Goal: Task Accomplishment & Management: Complete application form

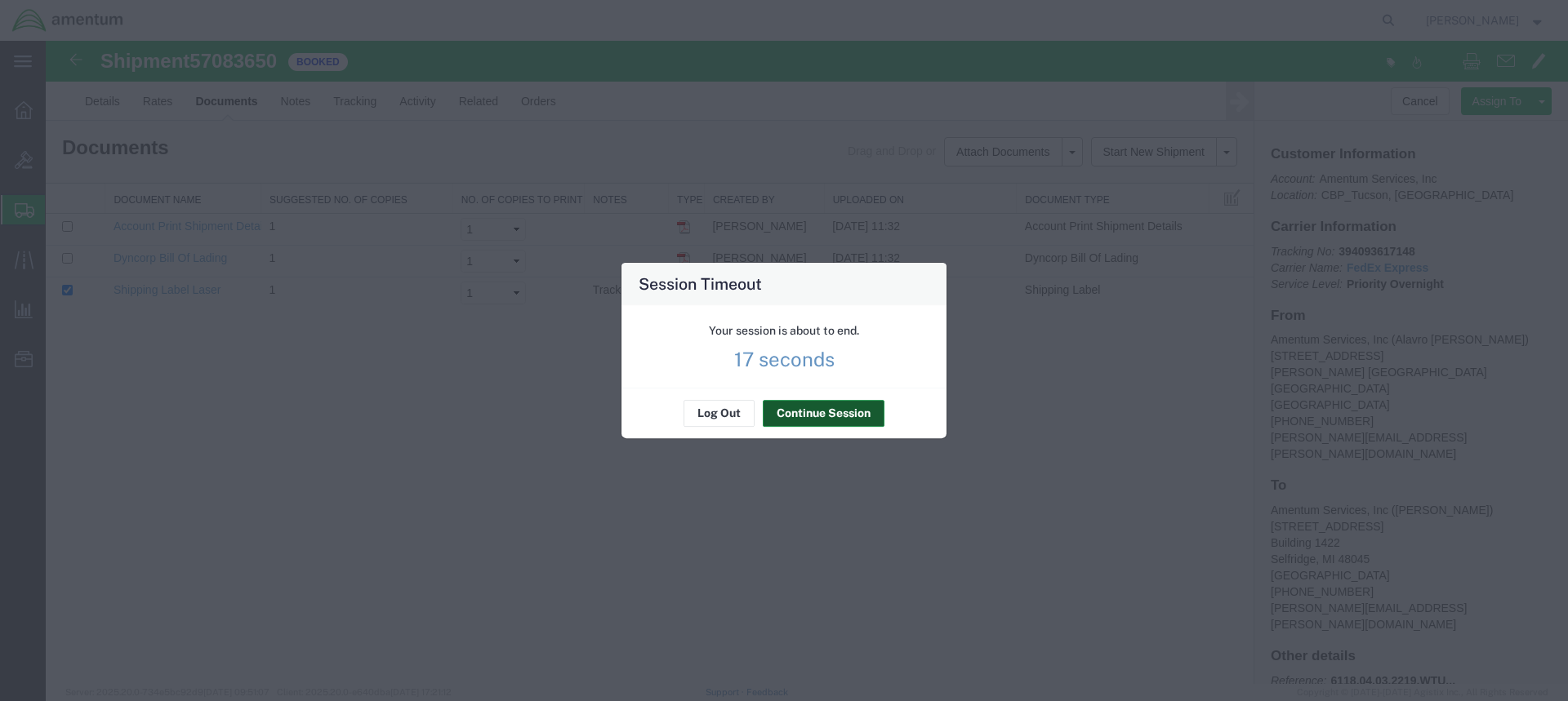
click at [833, 407] on button "Continue Session" at bounding box center [823, 413] width 121 height 26
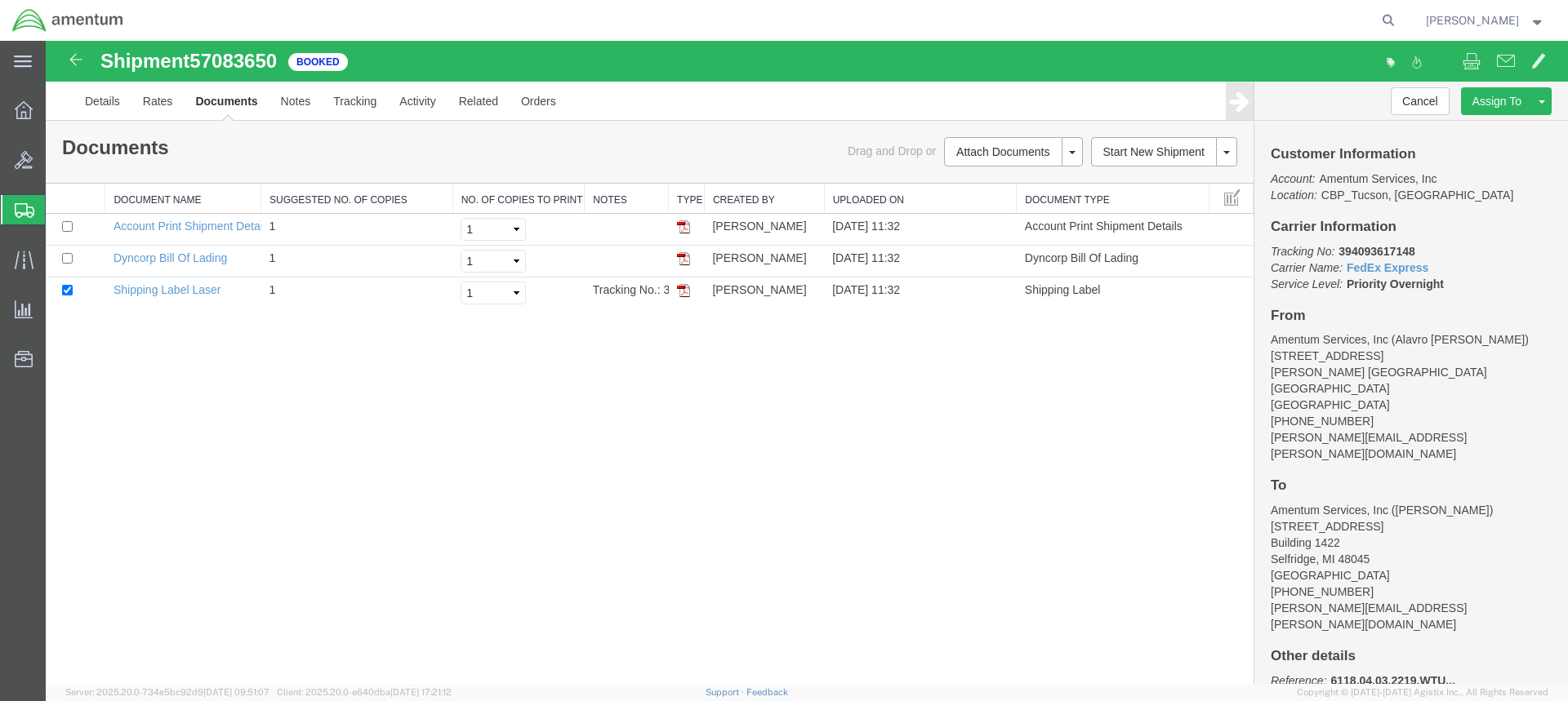
click at [19, 205] on icon at bounding box center [24, 210] width 20 height 15
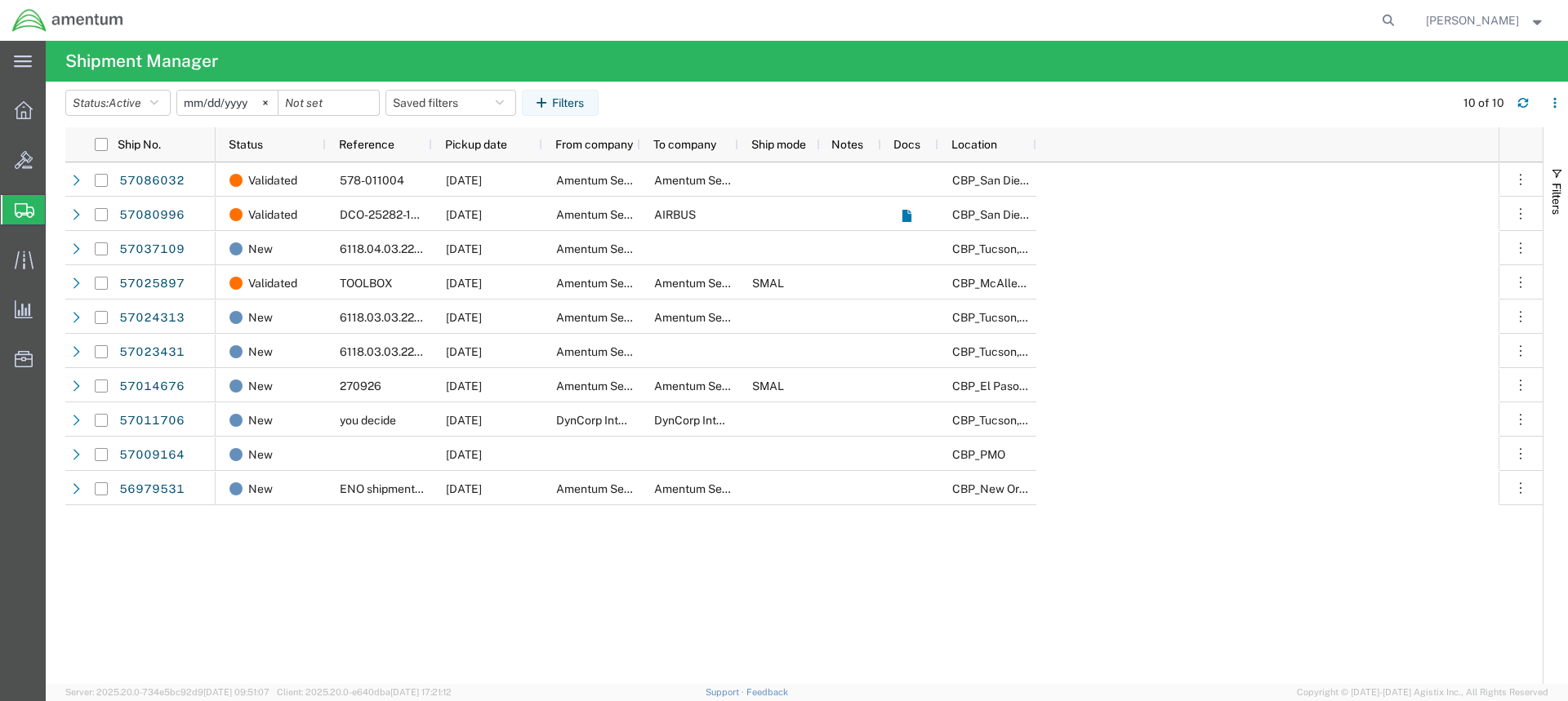
click at [0, 0] on span "Create from Template" at bounding box center [0, 0] width 0 height 0
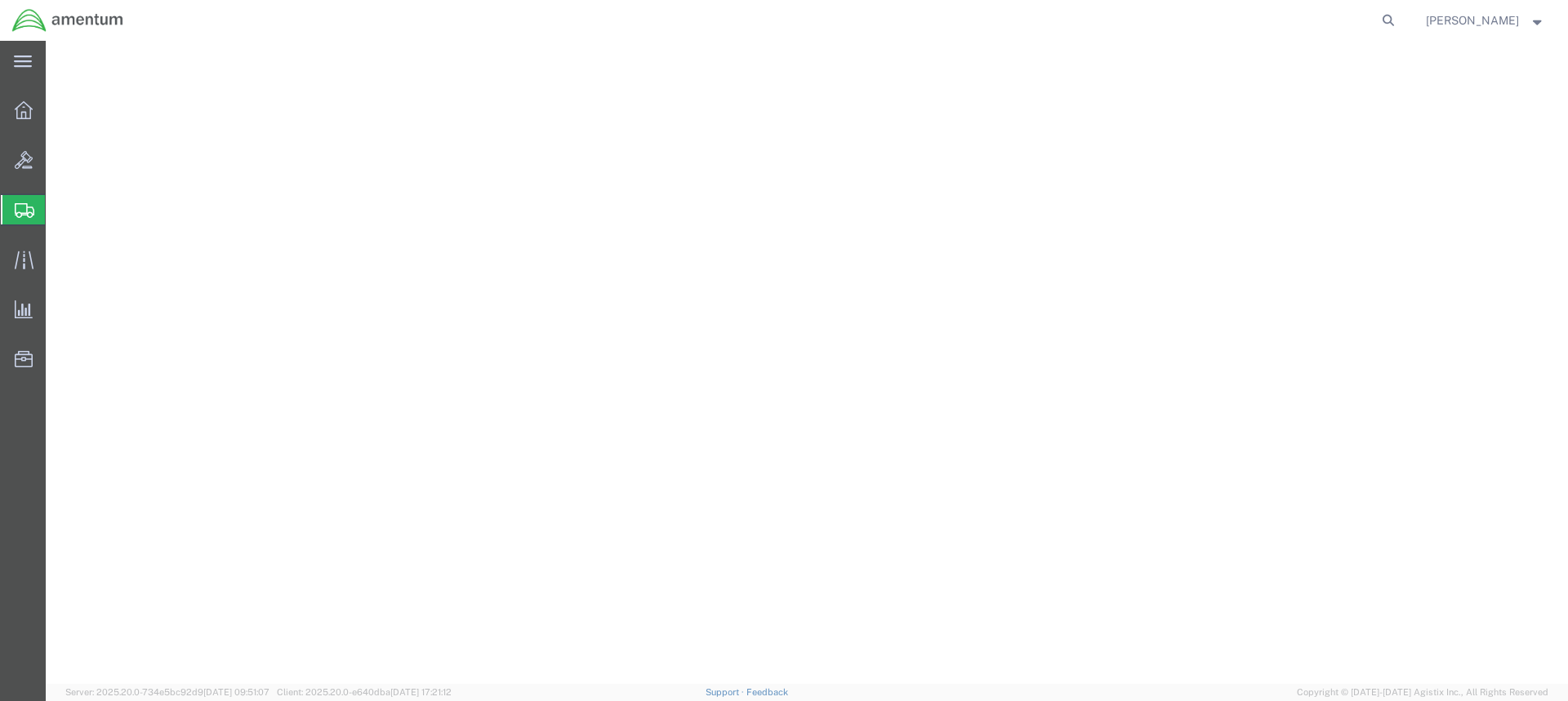
click at [0, 0] on span "Create from Template" at bounding box center [0, 0] width 0 height 0
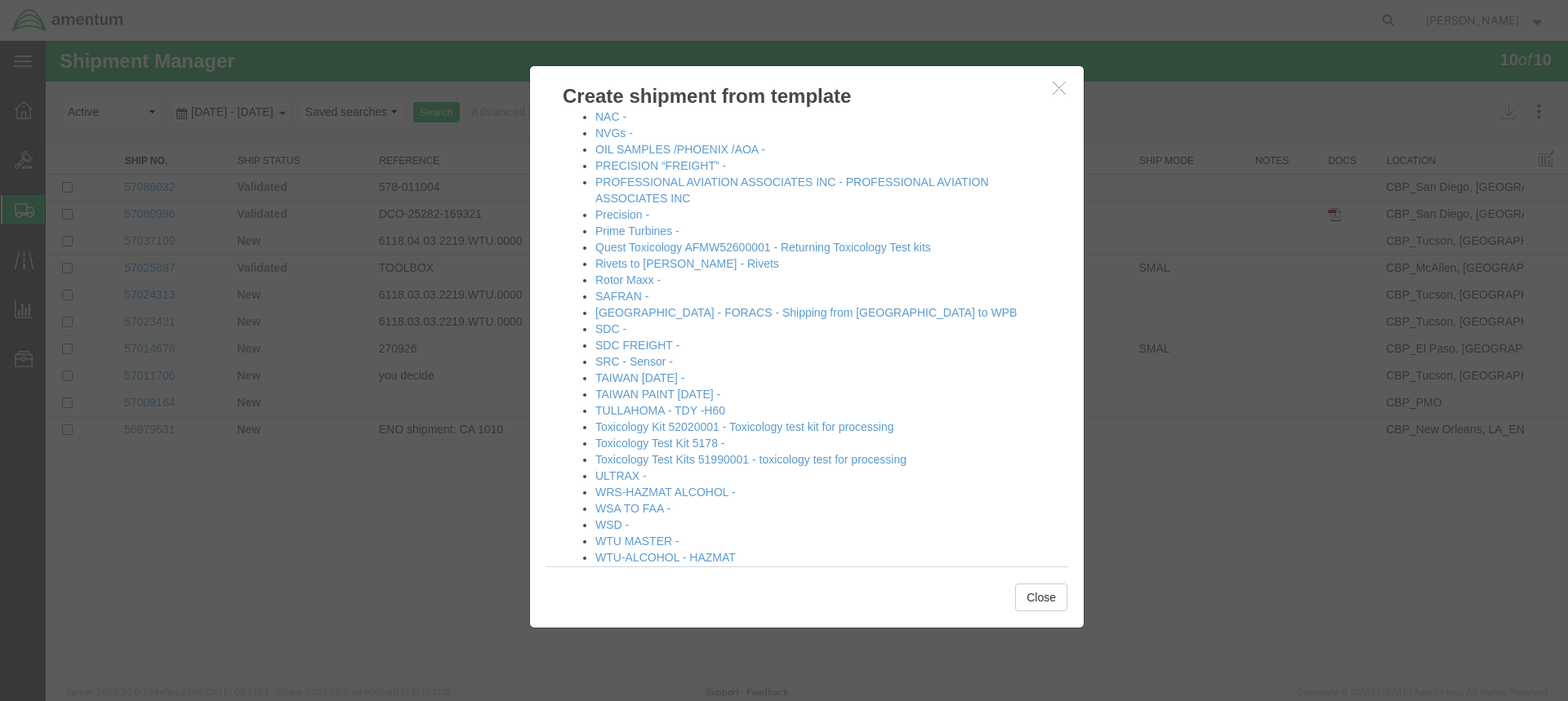
scroll to position [944, 0]
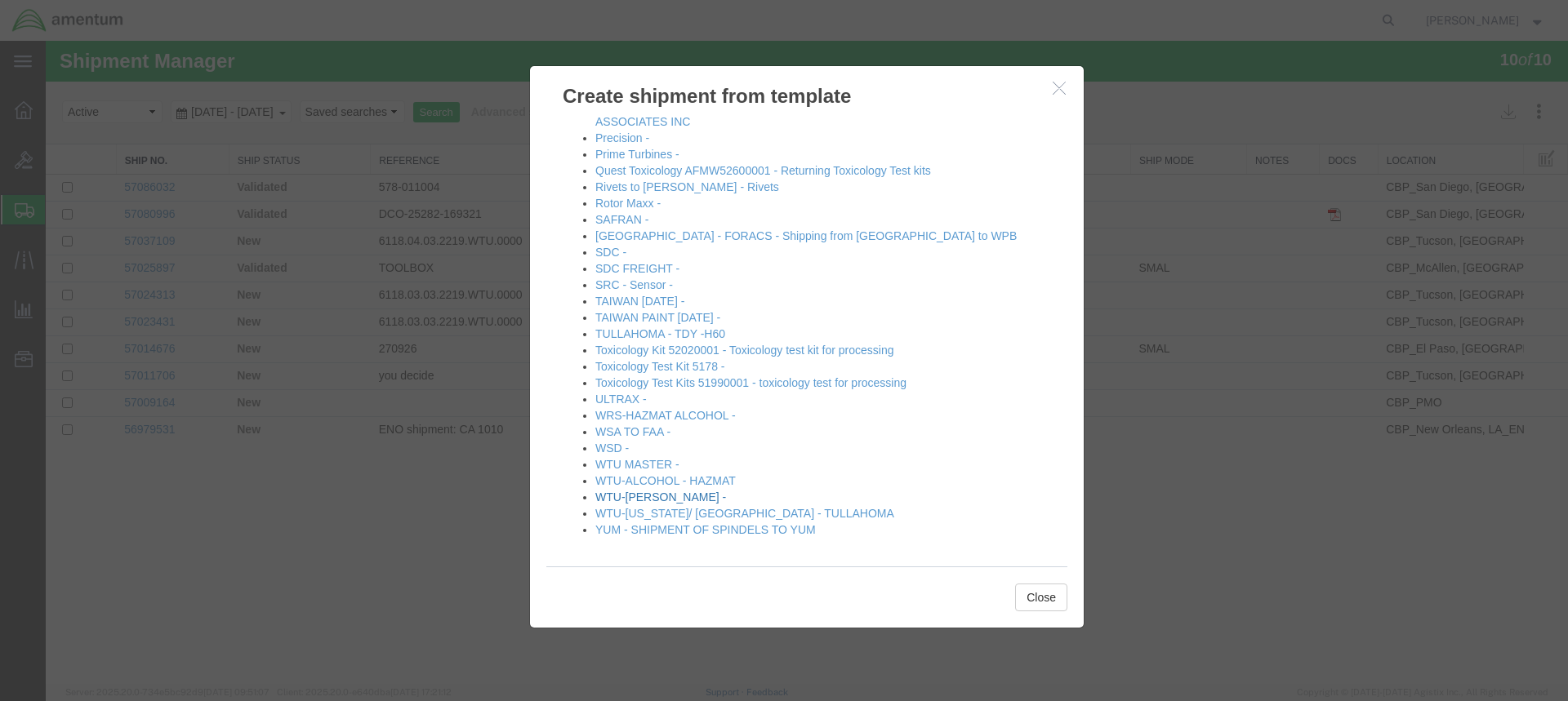
click at [640, 494] on link "WTU-[PERSON_NAME] -" at bounding box center [661, 497] width 131 height 13
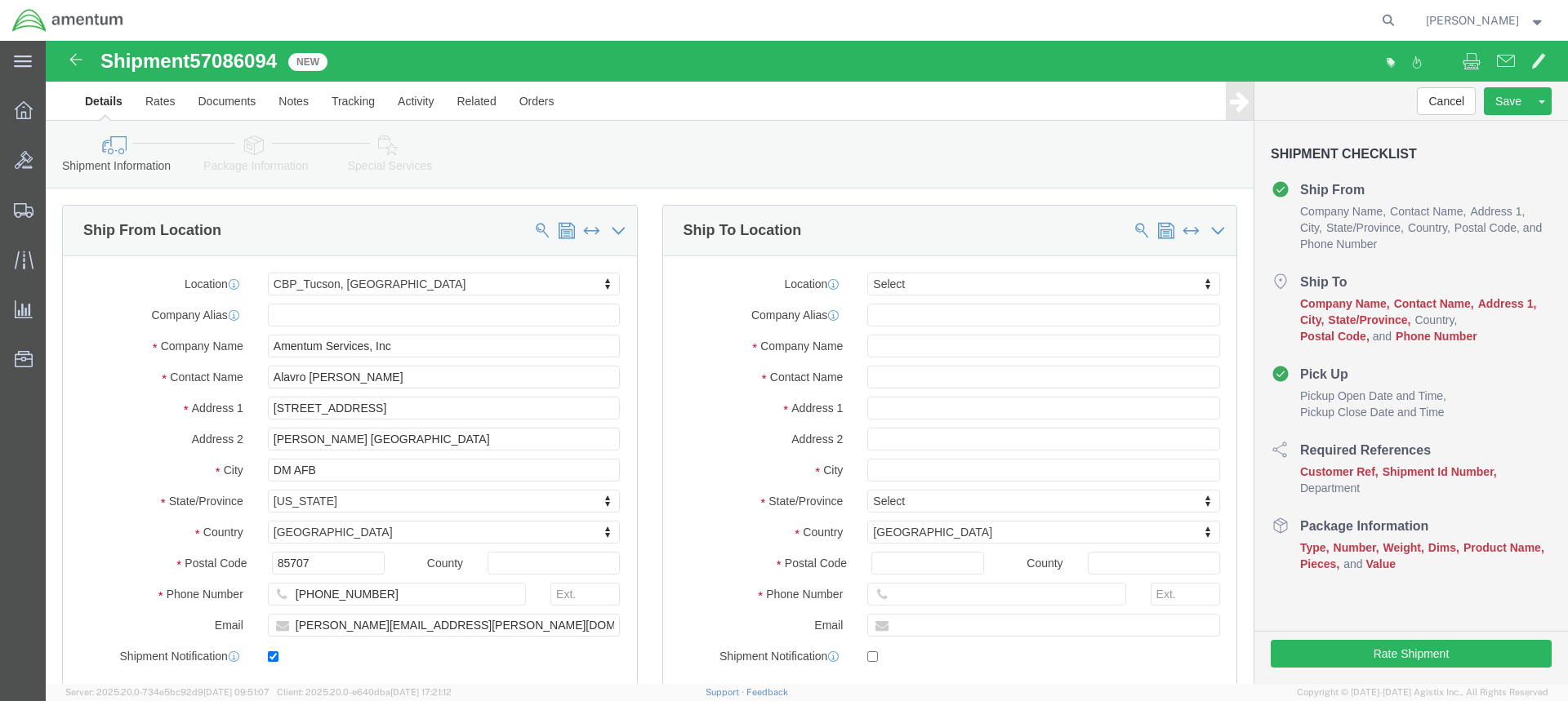
select select "49949"
select select
type input "dtm"
select select "49921"
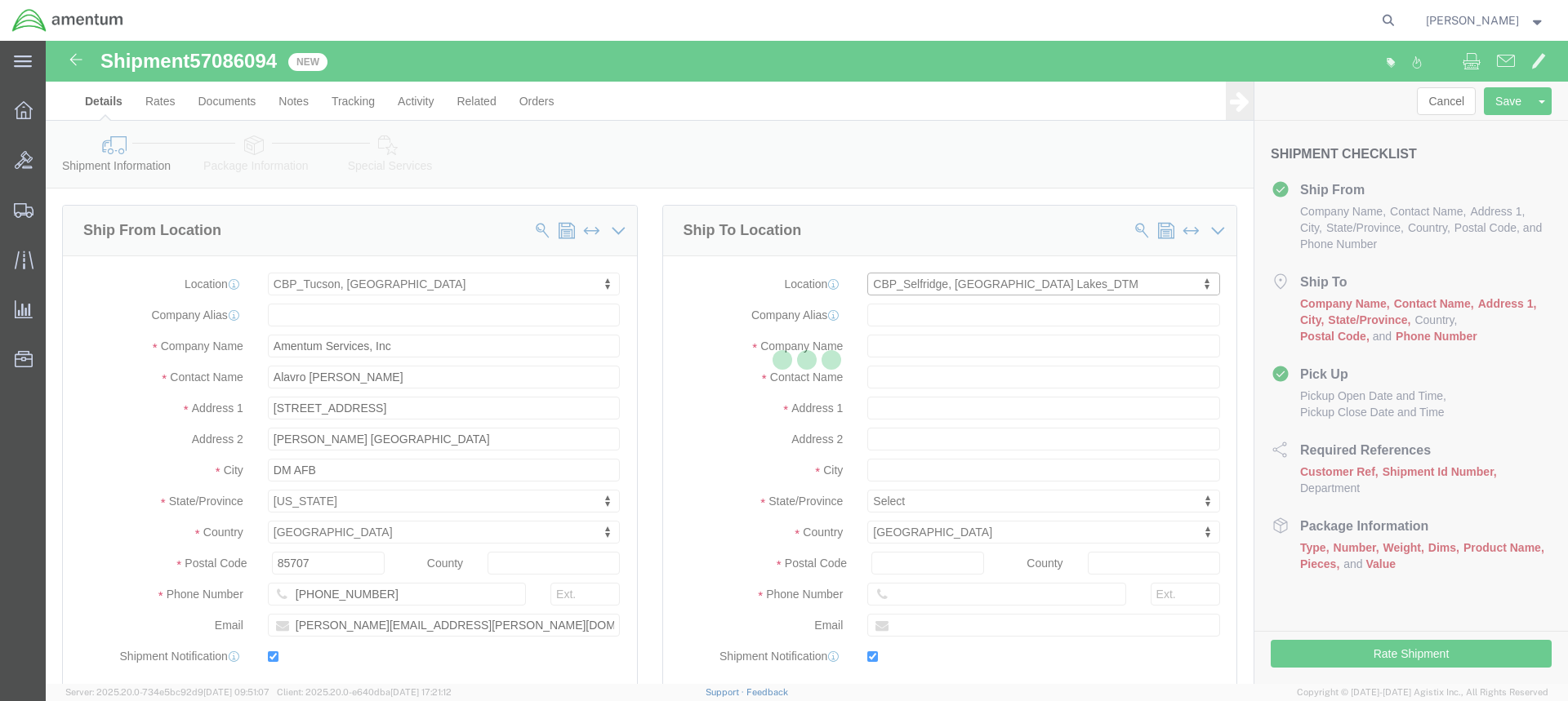
type input "Amentum Services, Inc"
type input "[PERSON_NAME]"
type input "[STREET_ADDRESS]"
type input "Building 1422"
type input "Selfridge"
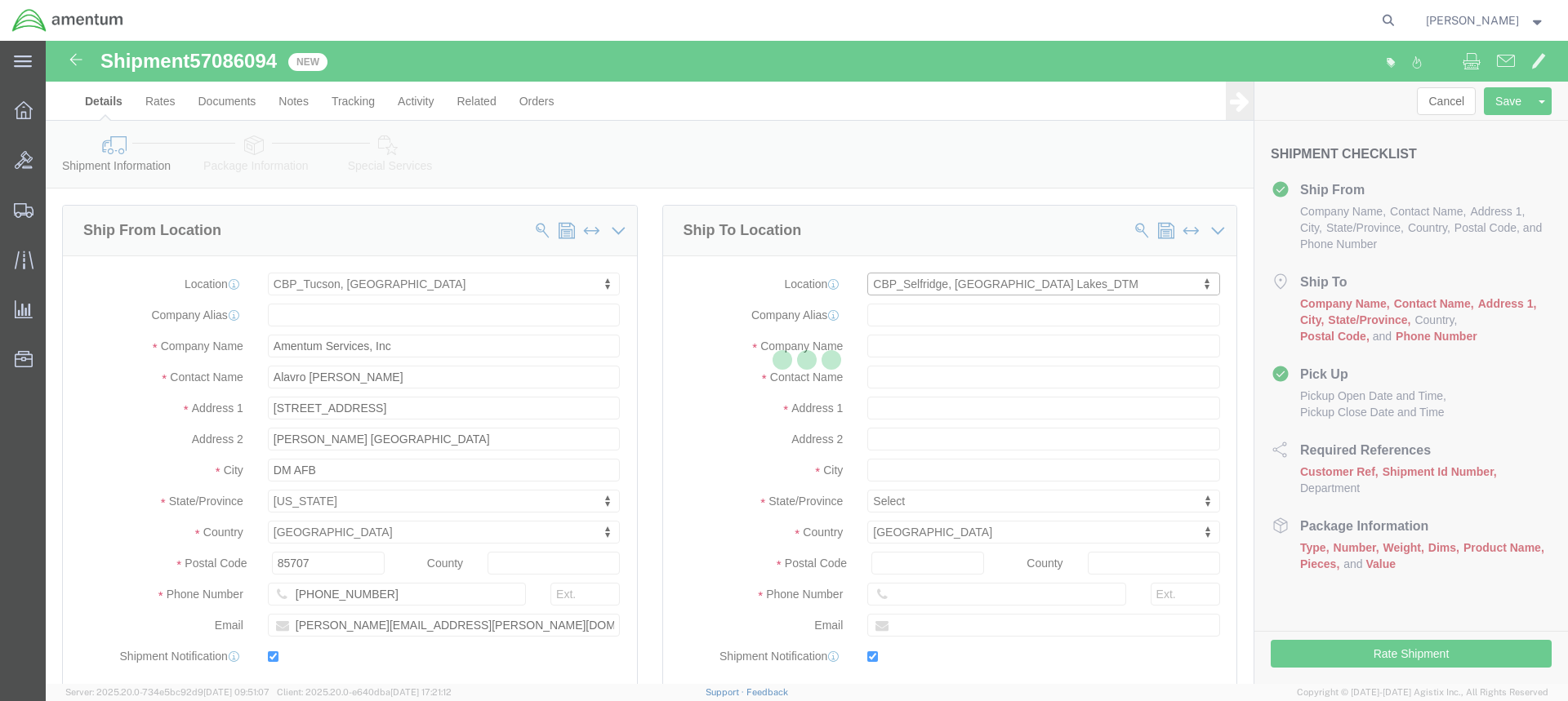
type input "48045"
type input "[PHONE_NUMBER]"
type input "[PERSON_NAME][EMAIL_ADDRESS][PERSON_NAME][DOMAIN_NAME]"
checkbox input "true"
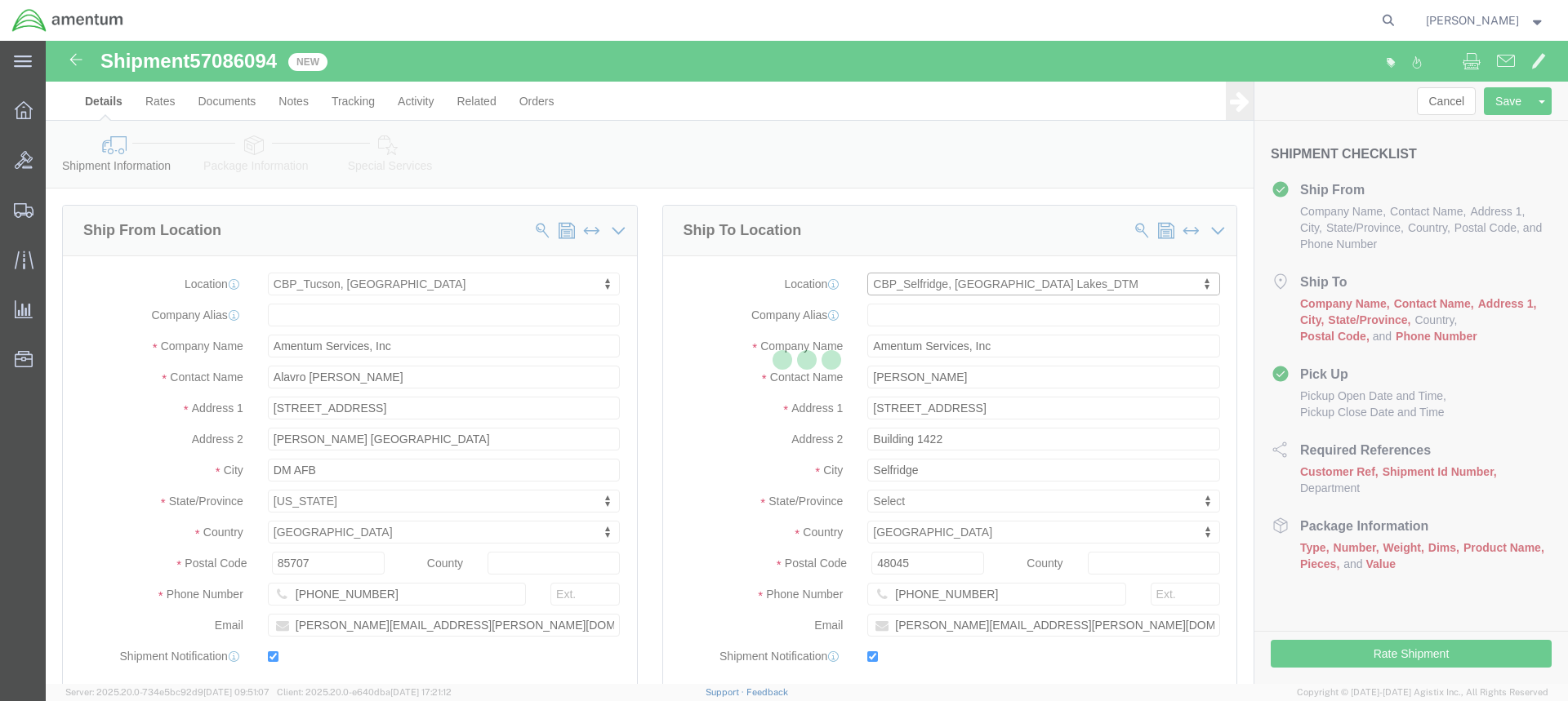
select select "MI"
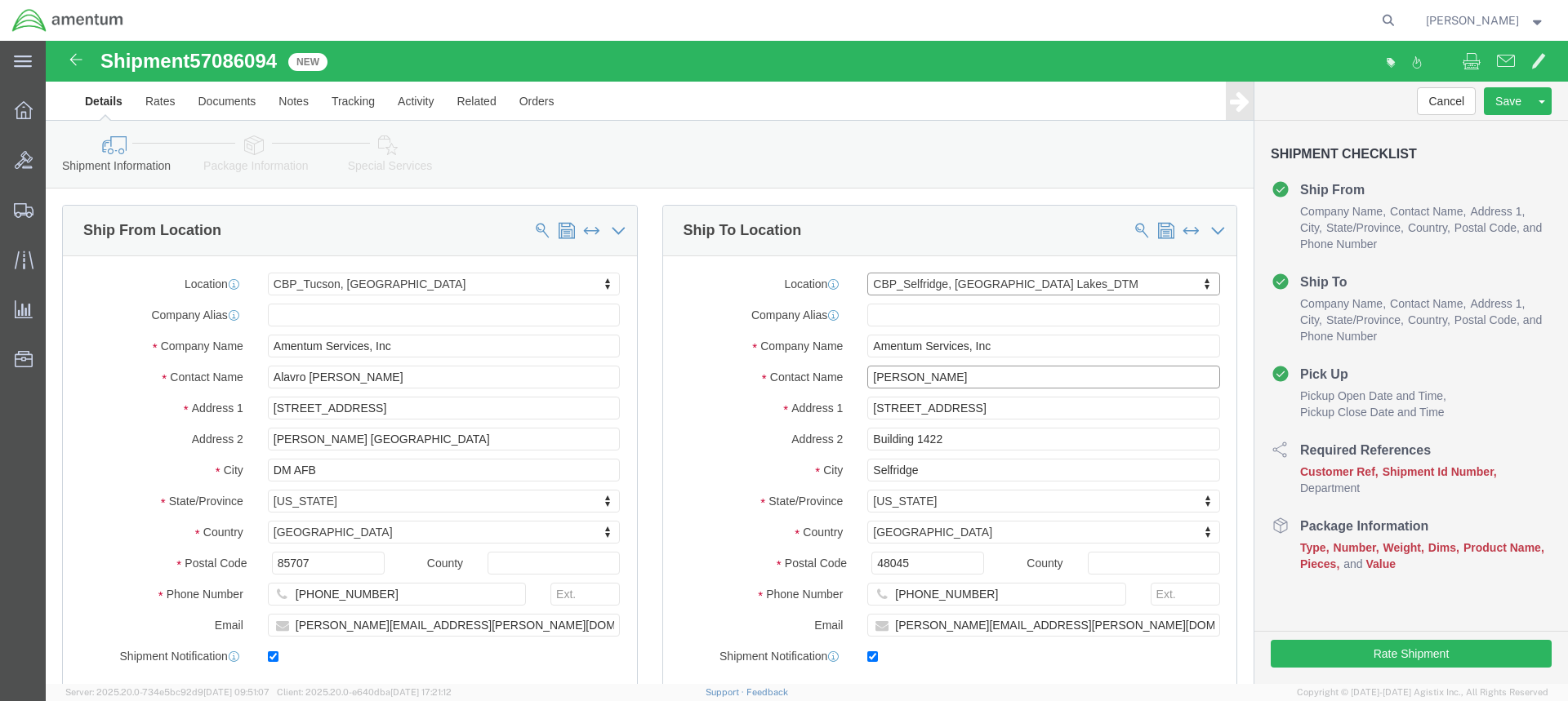
click input "[PERSON_NAME]"
type input "L"
type input "[PERSON_NAME]"
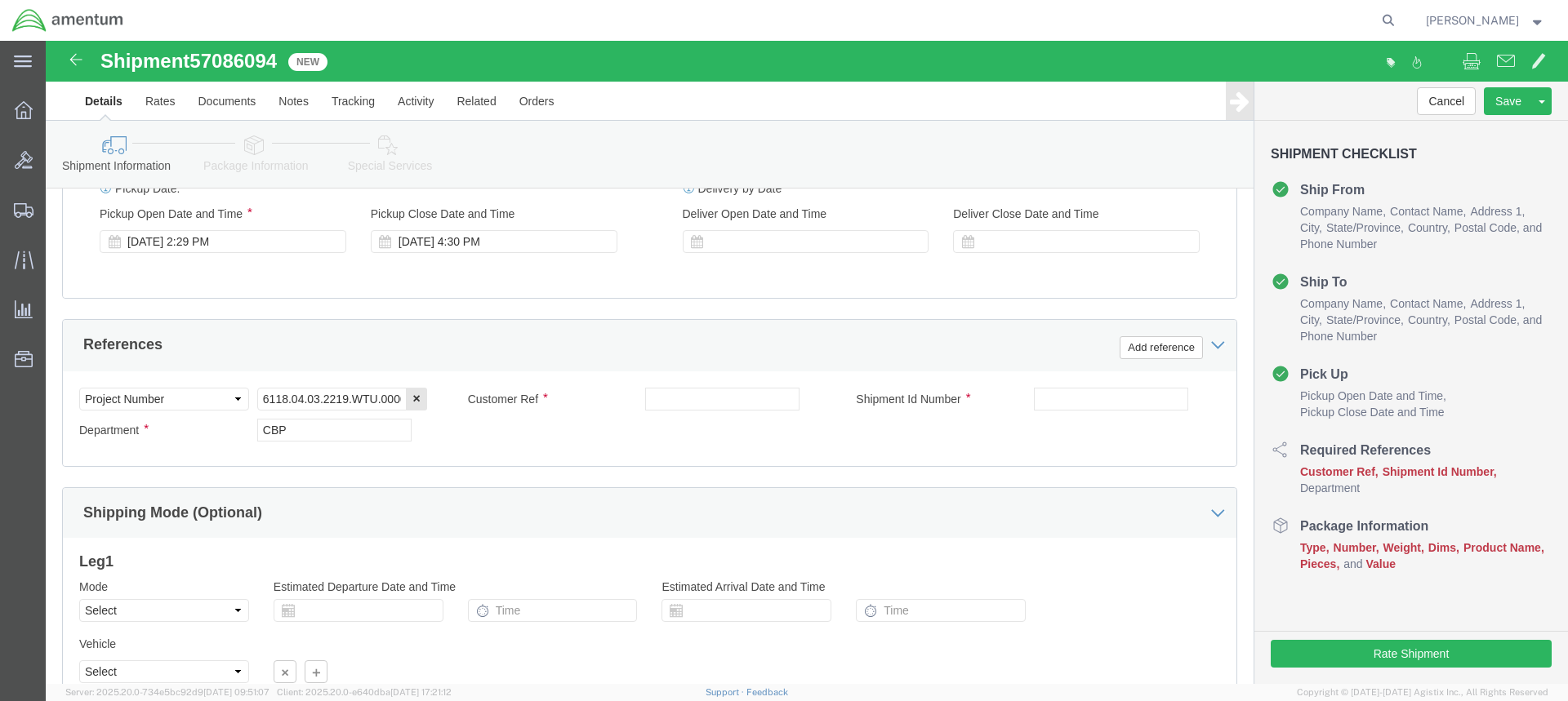
scroll to position [653, 0]
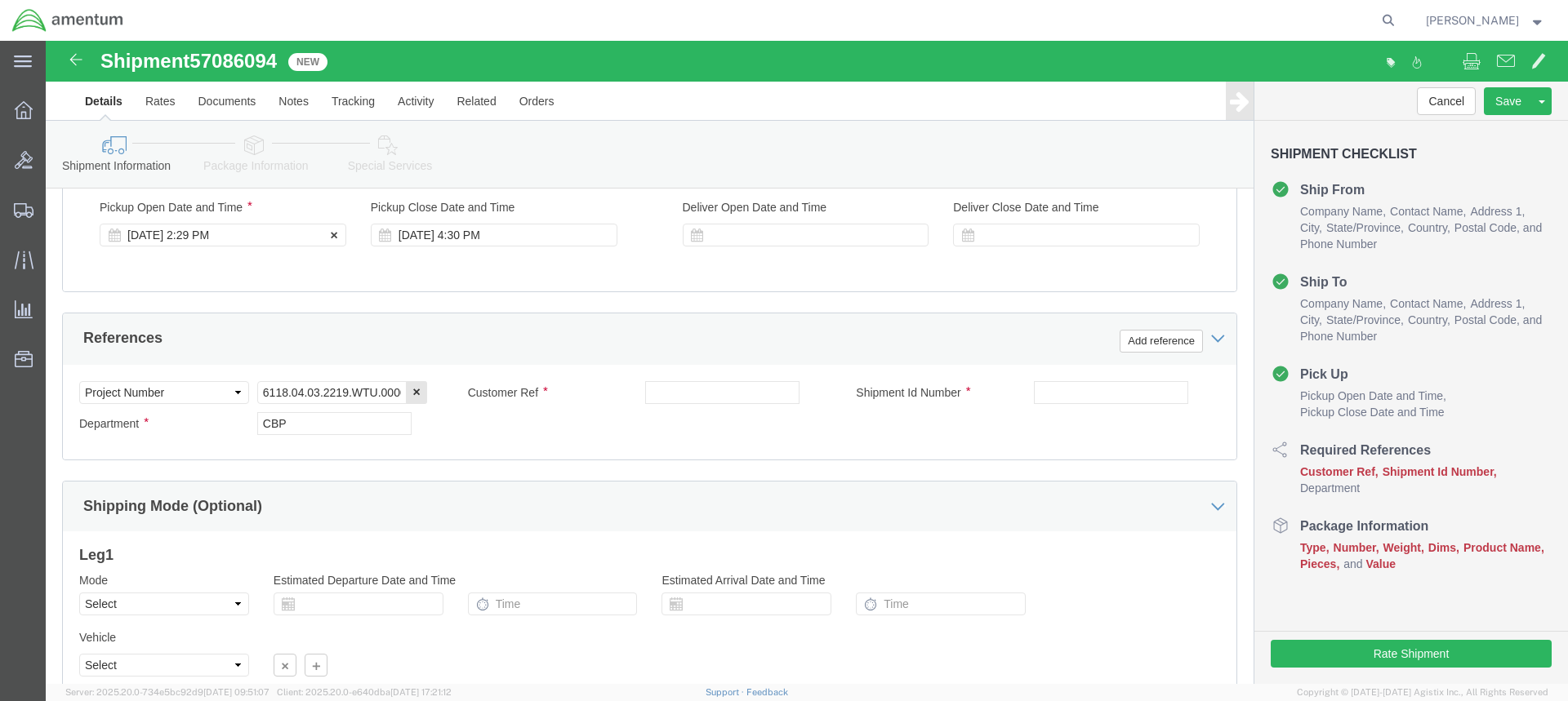
click div "[DATE] 2:29 PM"
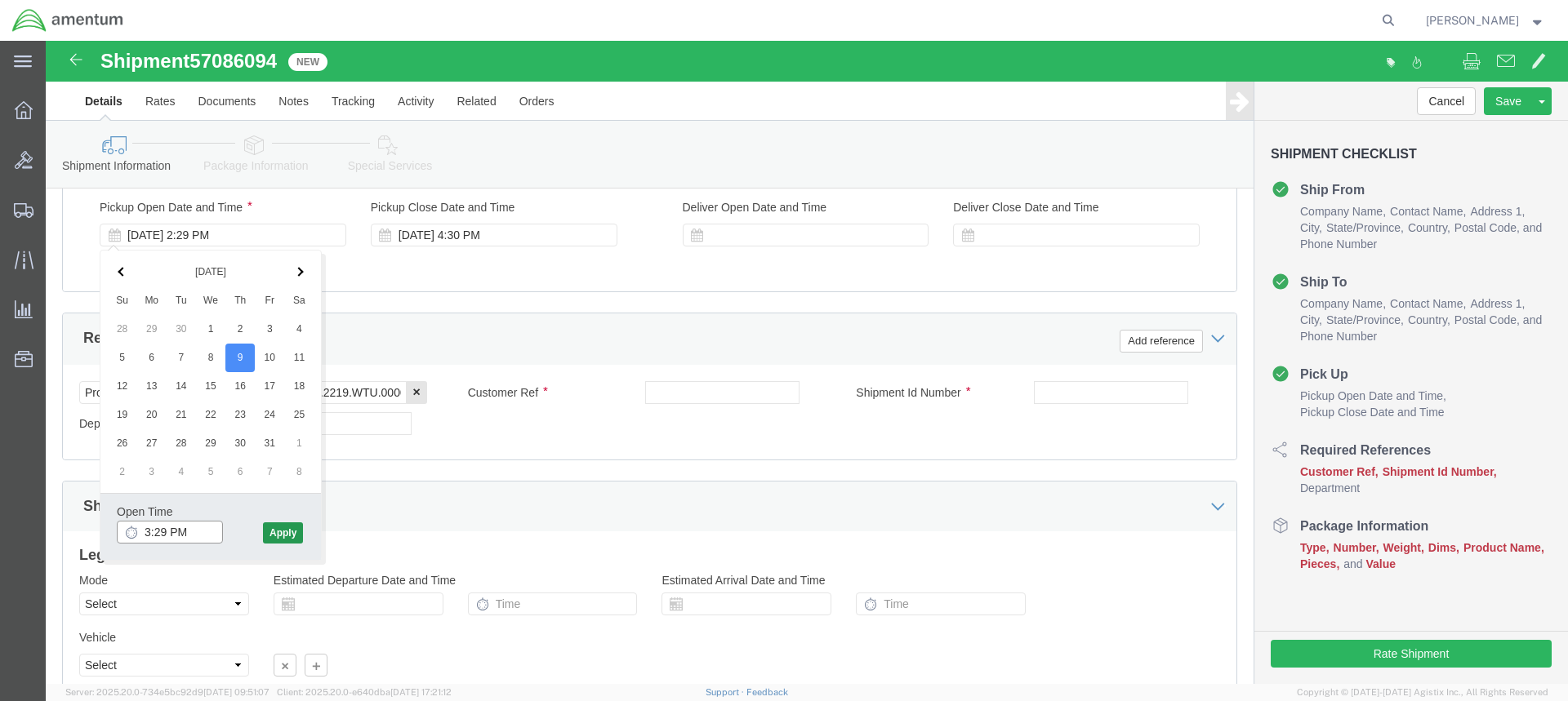
type input "3:29 PM"
click button "Apply"
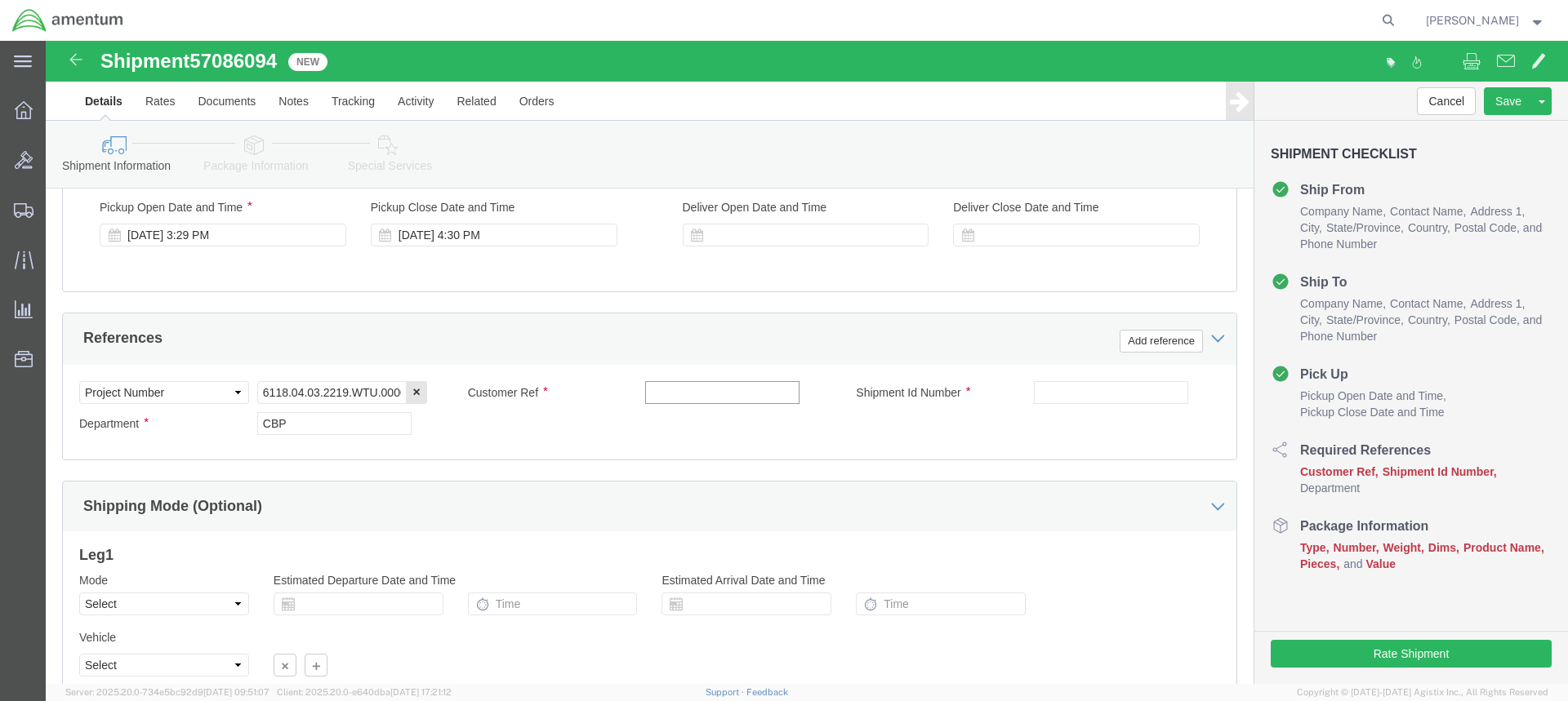
click input "text"
type input "BOLT"
click input "text"
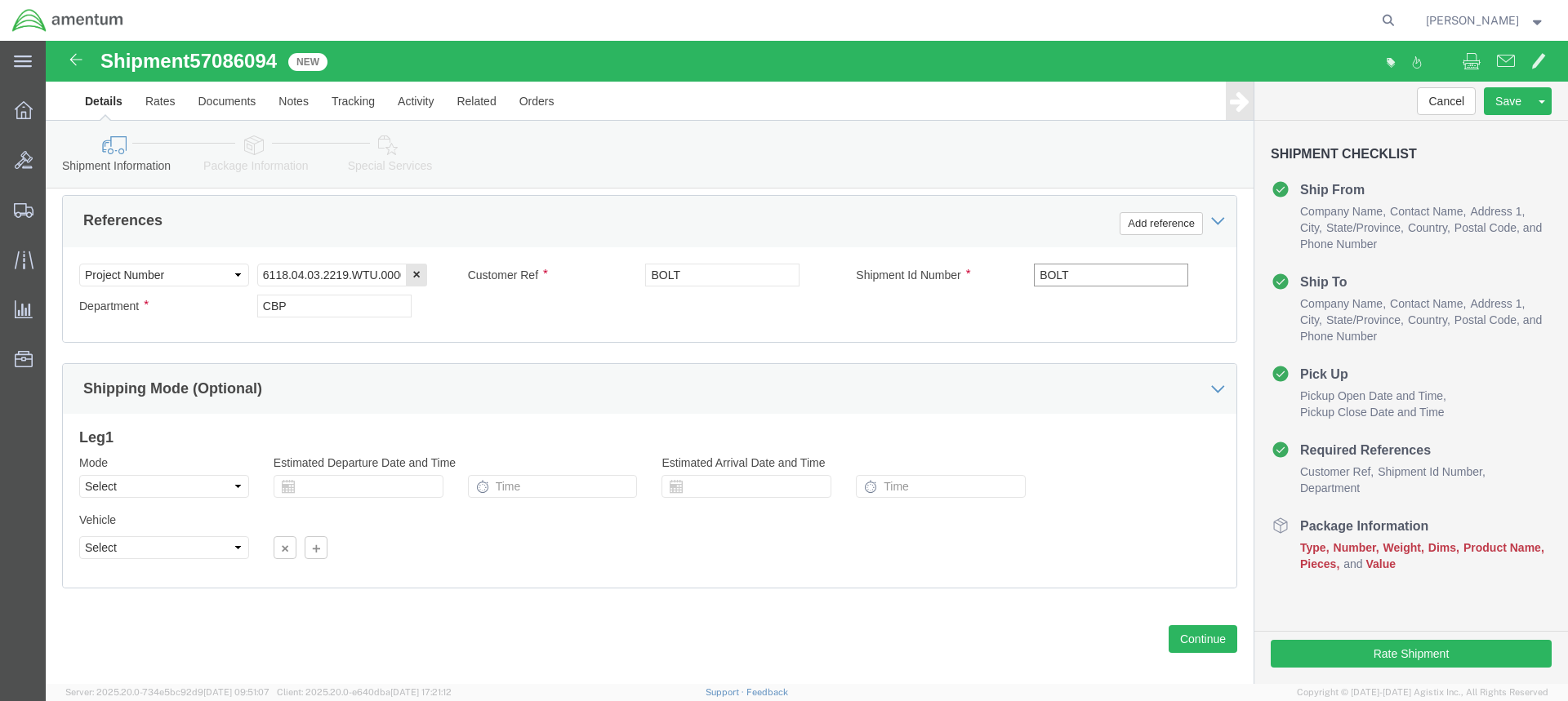
scroll to position [790, 0]
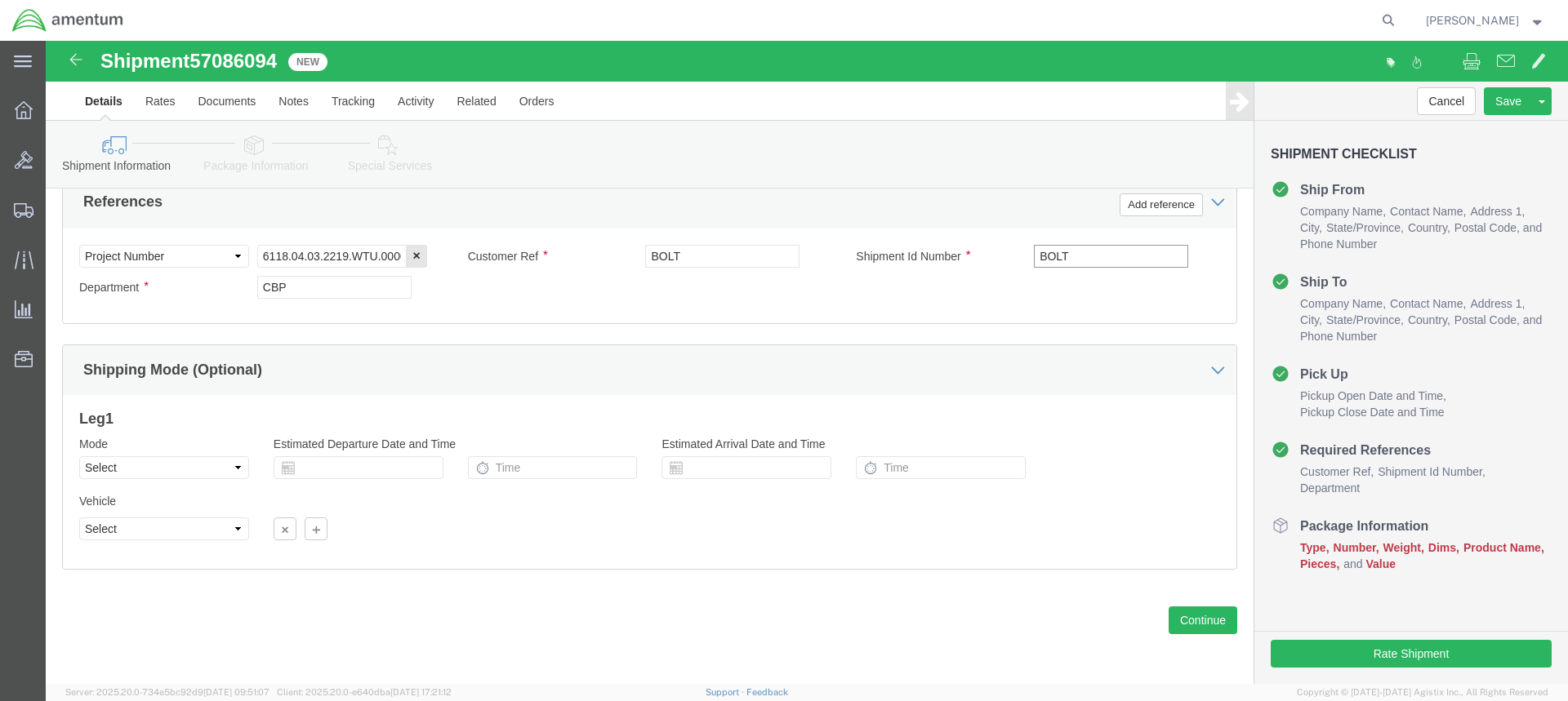
type input "BOLT"
click button "Continue"
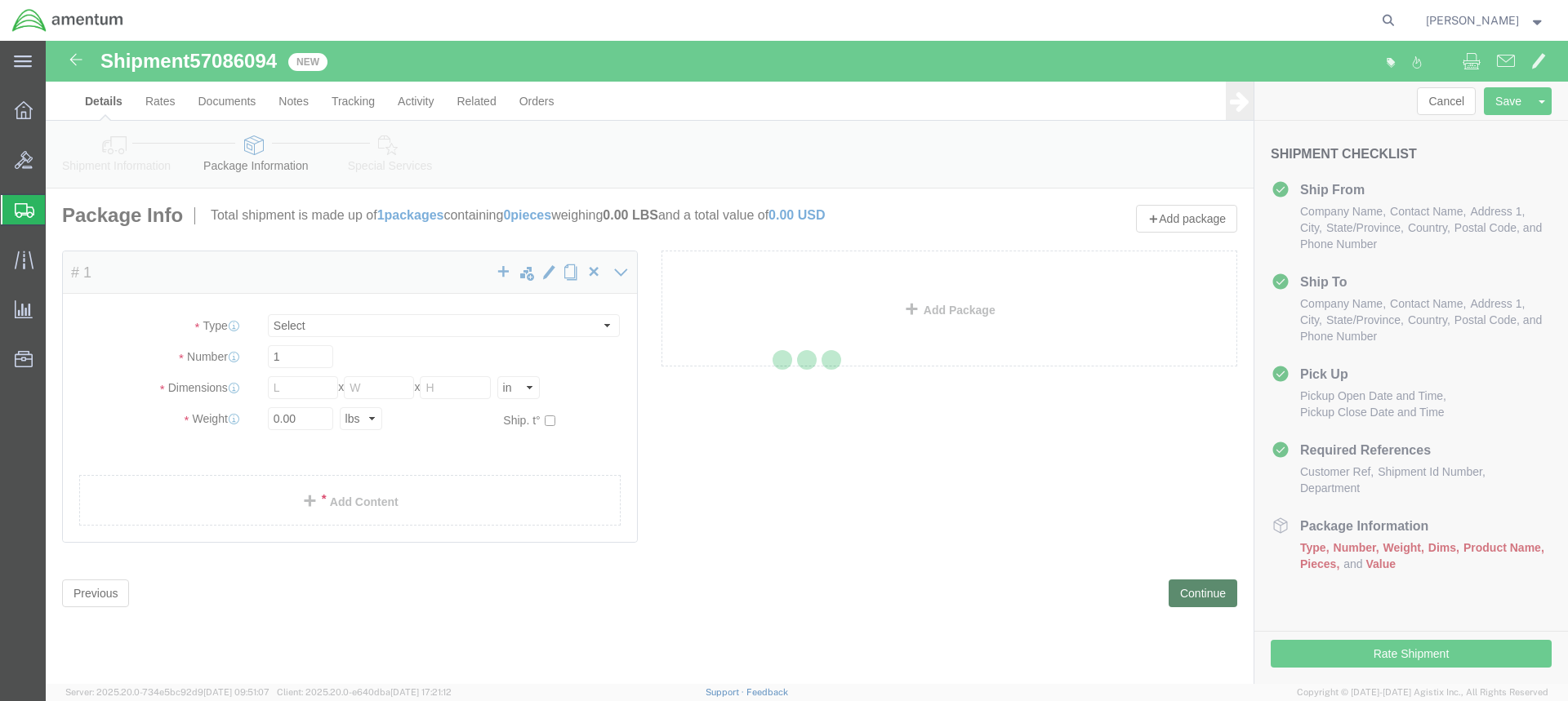
select select "CBOX"
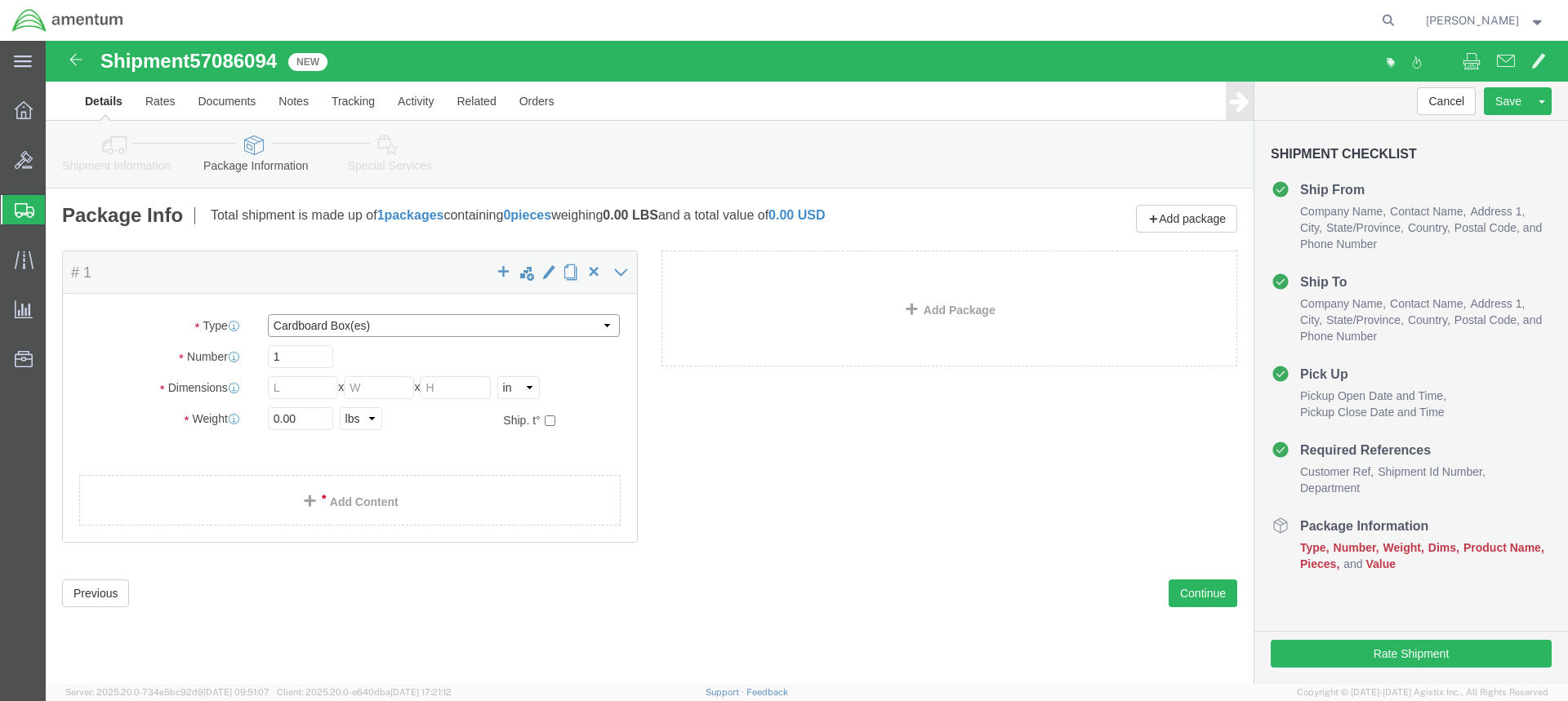
click select "Select BCK Boxes Bale(s) Basket(s) Bolt(s) Bottle(s) Buckets Bulk Bundle(s) Can…"
click div "Package Type Select BCK Boxes Bale(s) Basket(s) Bolt(s) Bottle(s) Buckets Bulk …"
click input "text"
type input "8"
type input "2"
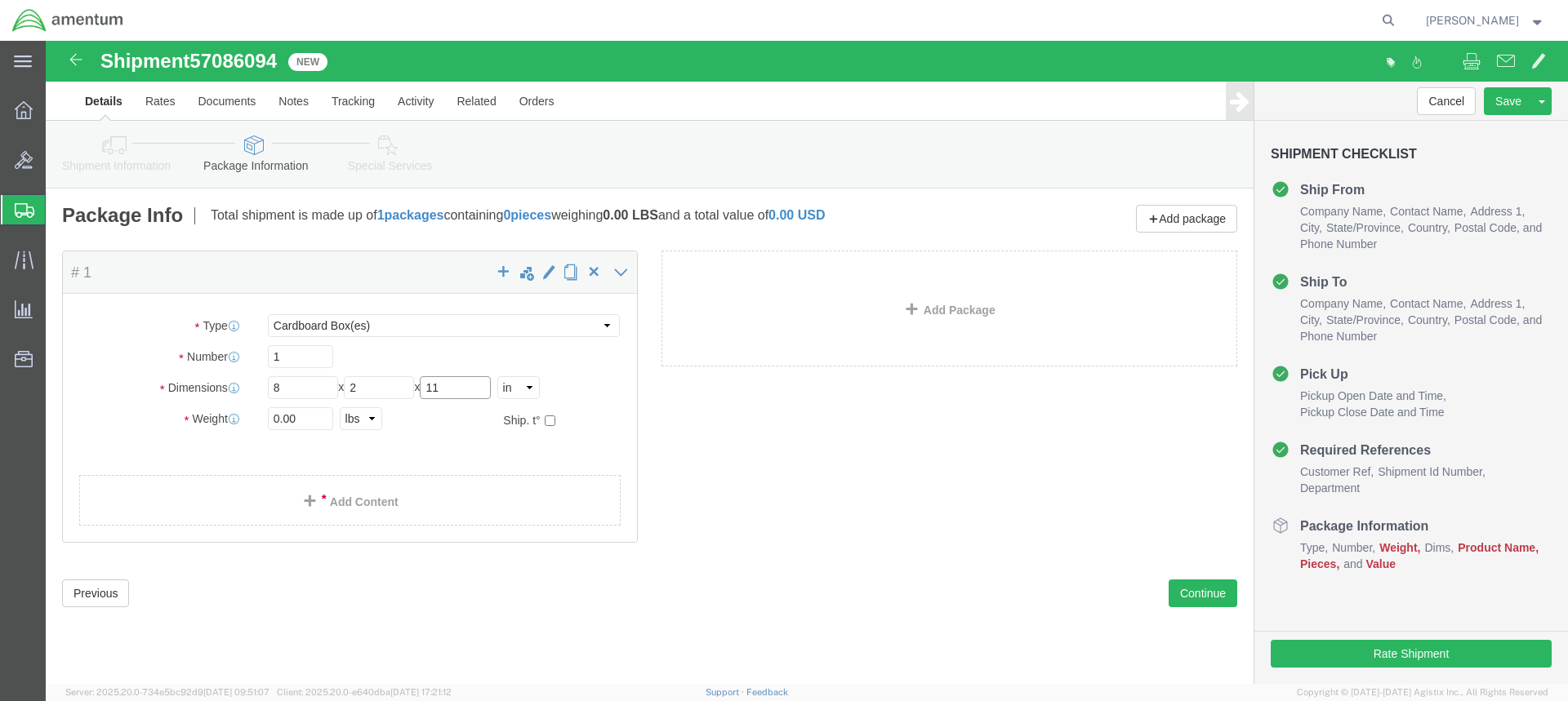
type input "11"
type input "1"
click link "Add Content"
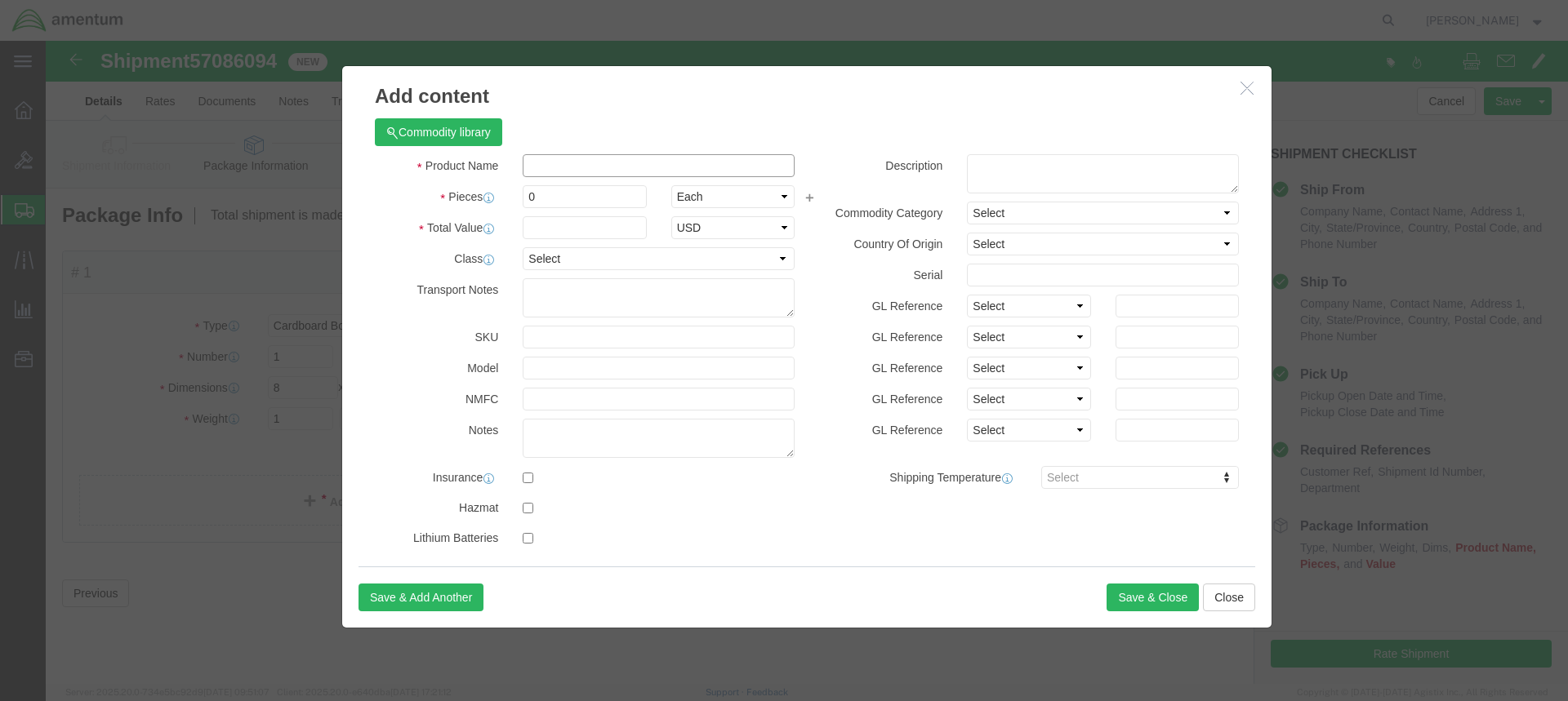
click input "text"
type input "BOLT"
click input "0"
type input "1"
click input "text"
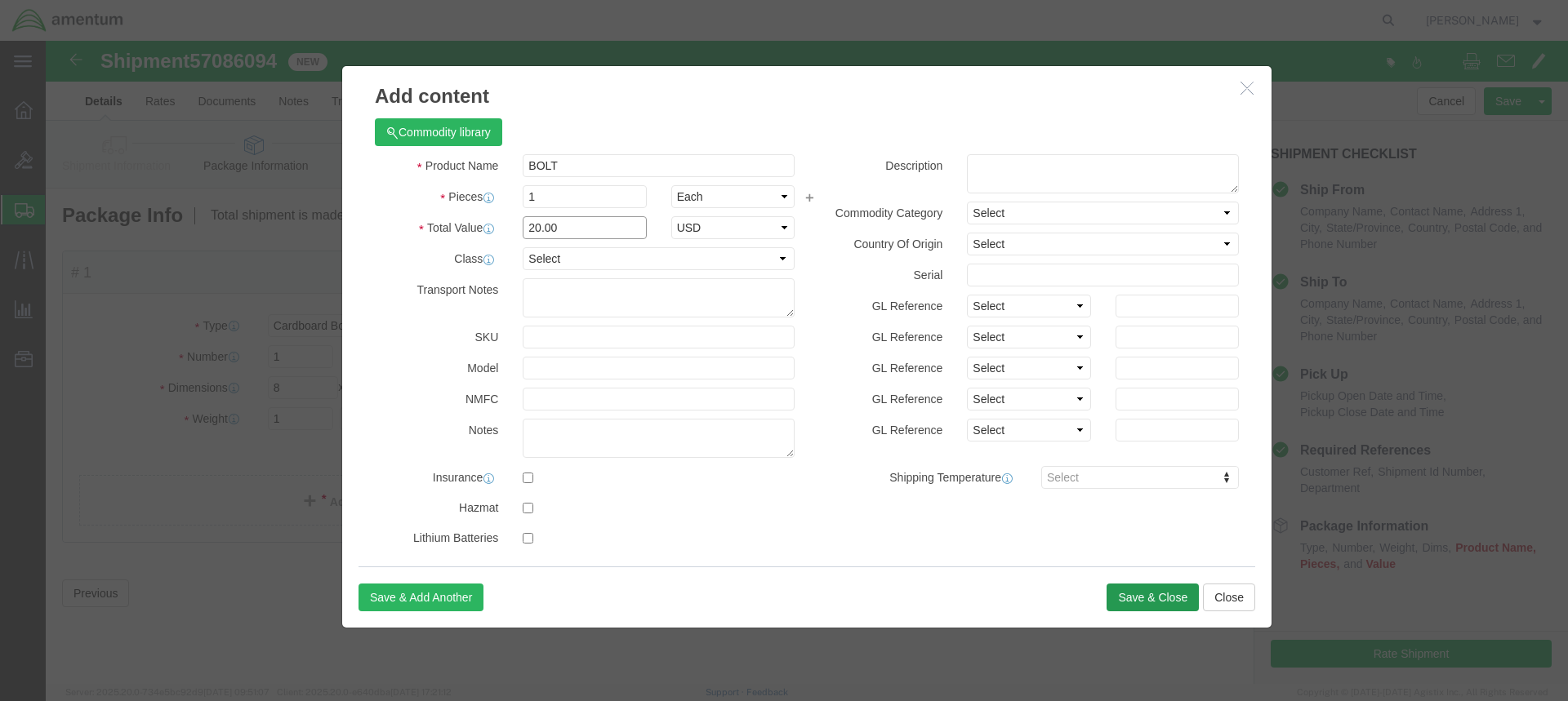
type input "20.00"
click button "Save & Close"
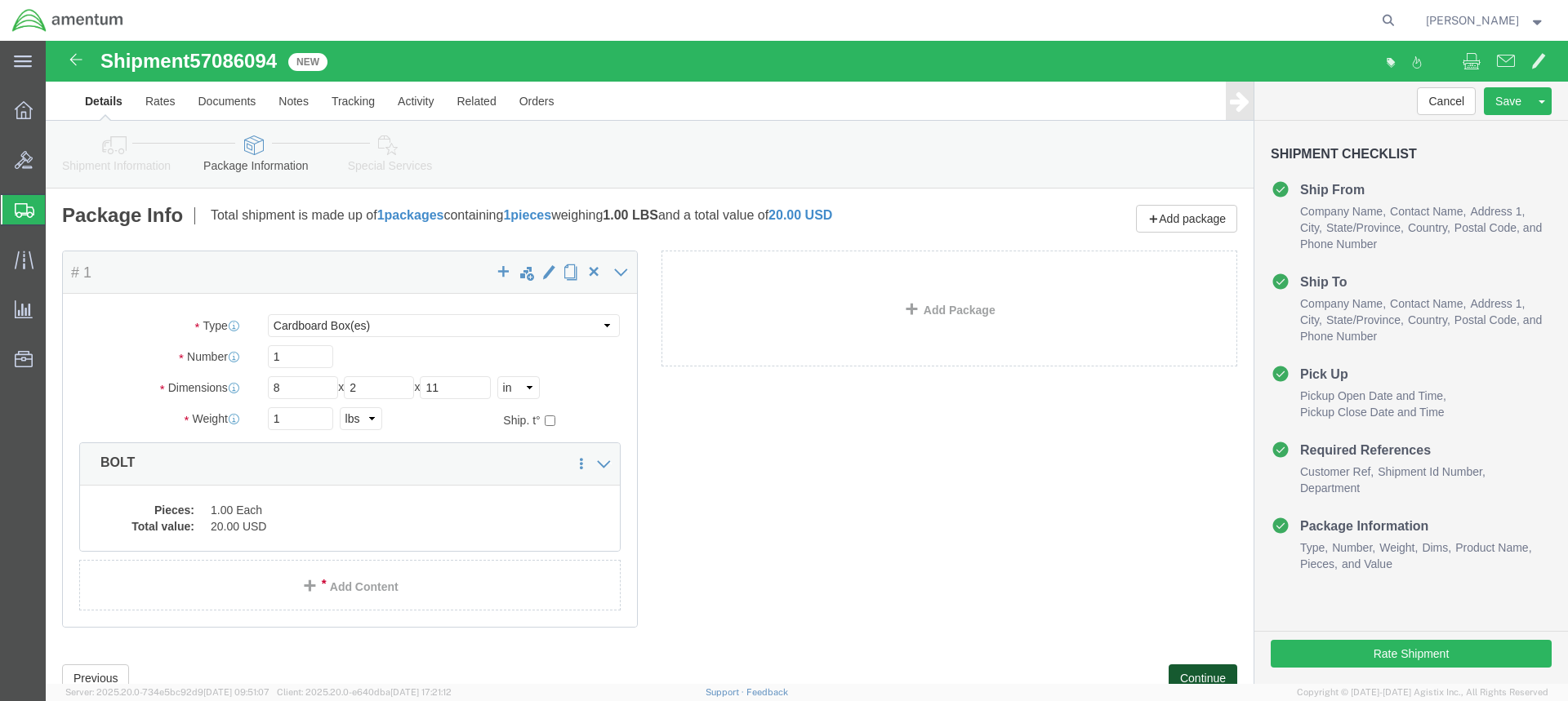
click button "Continue"
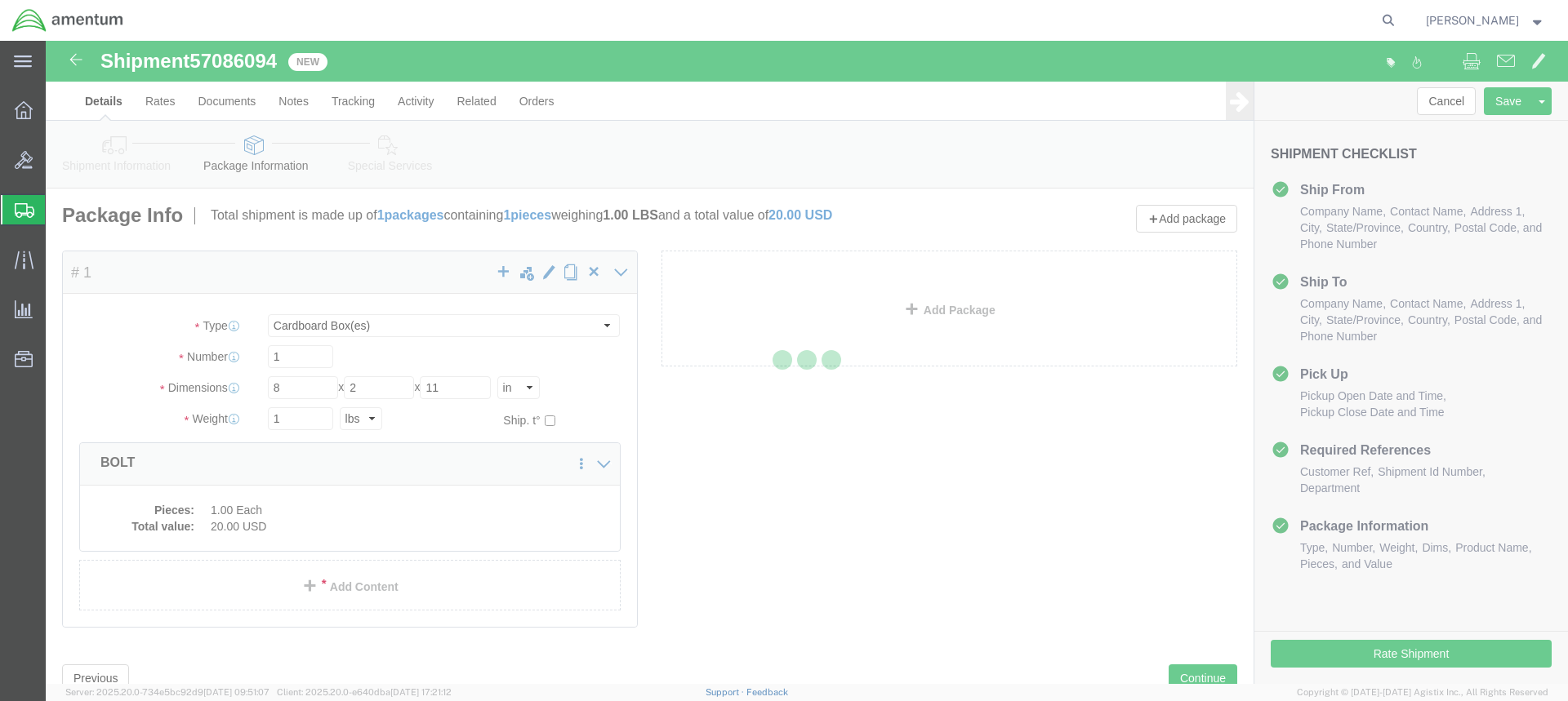
select select
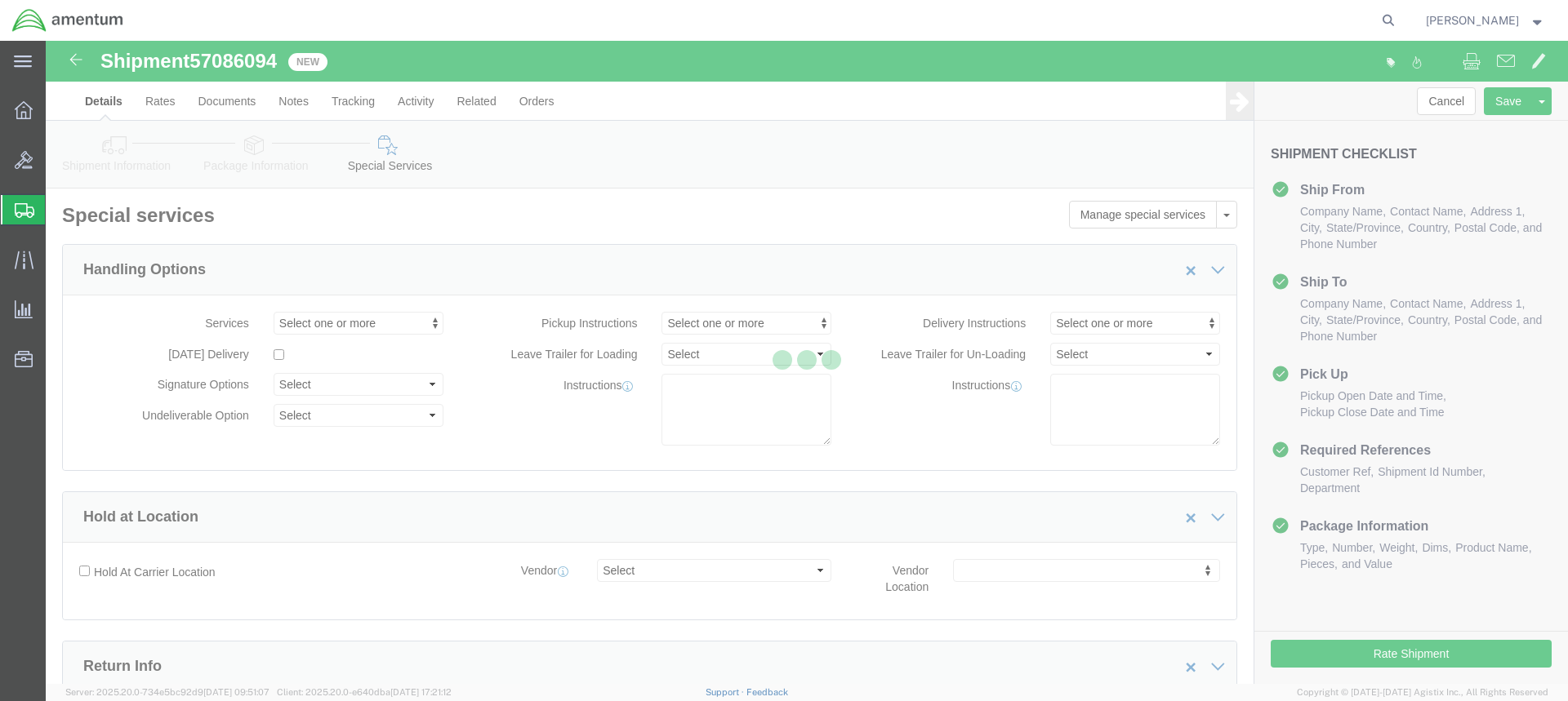
select select "DEPARTMENT"
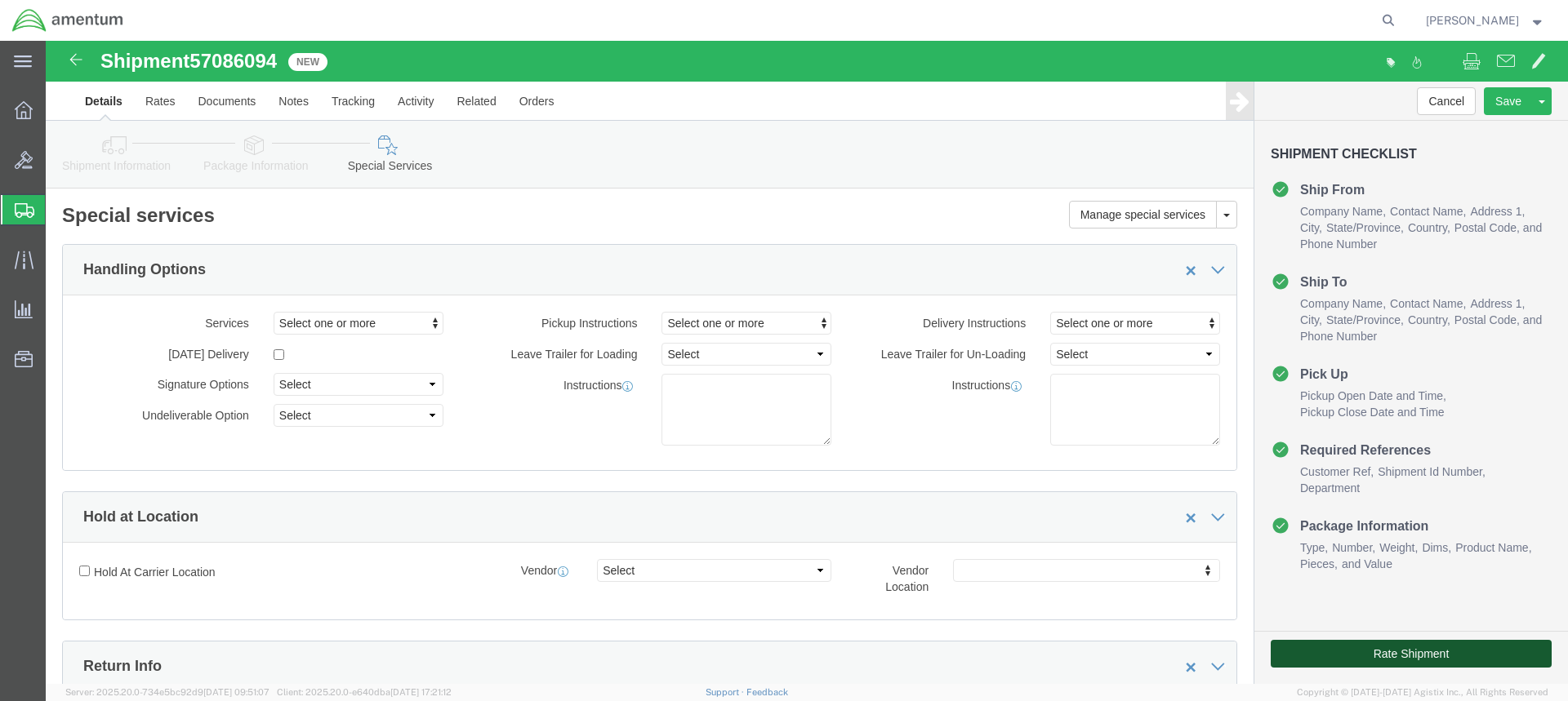
drag, startPoint x: 1321, startPoint y: 607, endPoint x: 1332, endPoint y: 609, distance: 11.2
click button "Rate Shipment"
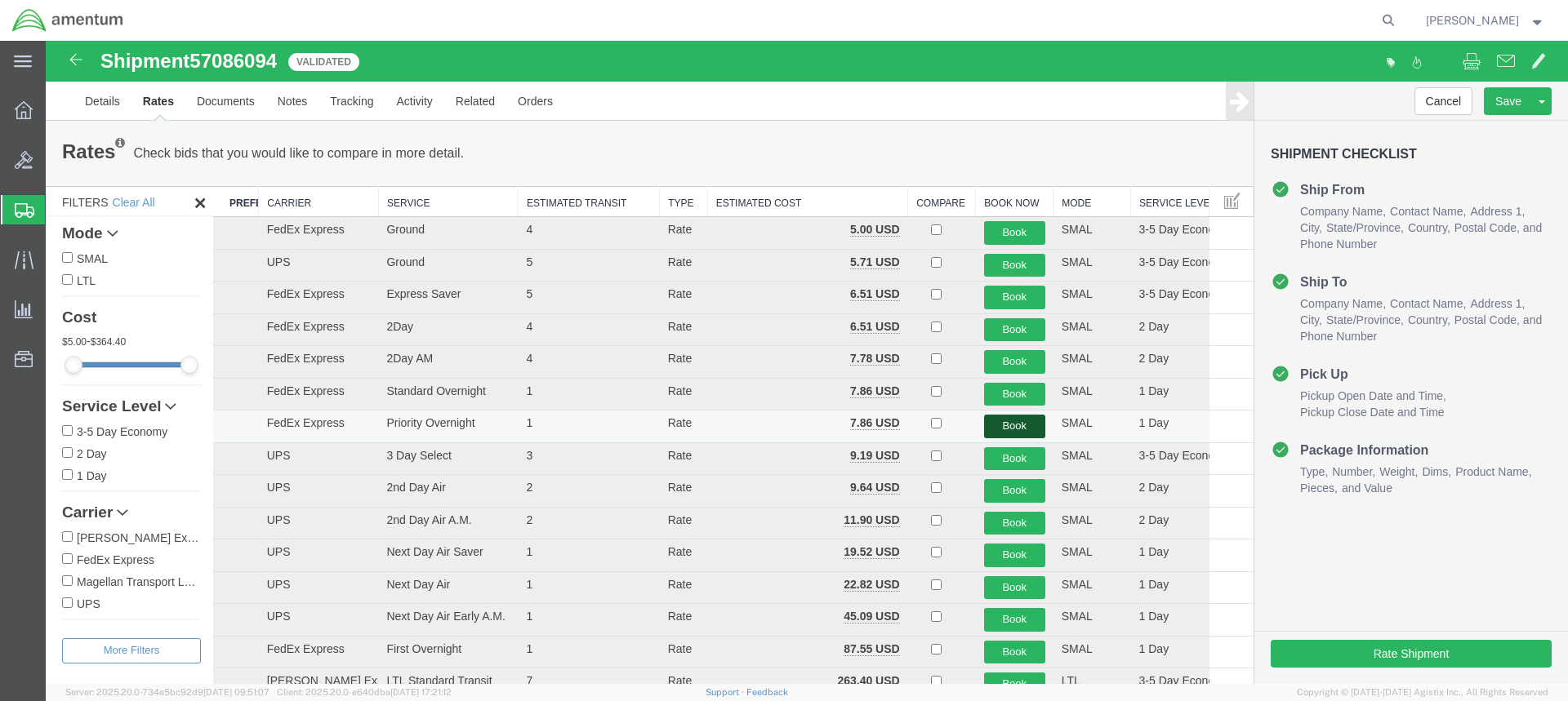
click at [1003, 423] on button "Book" at bounding box center [1014, 426] width 61 height 23
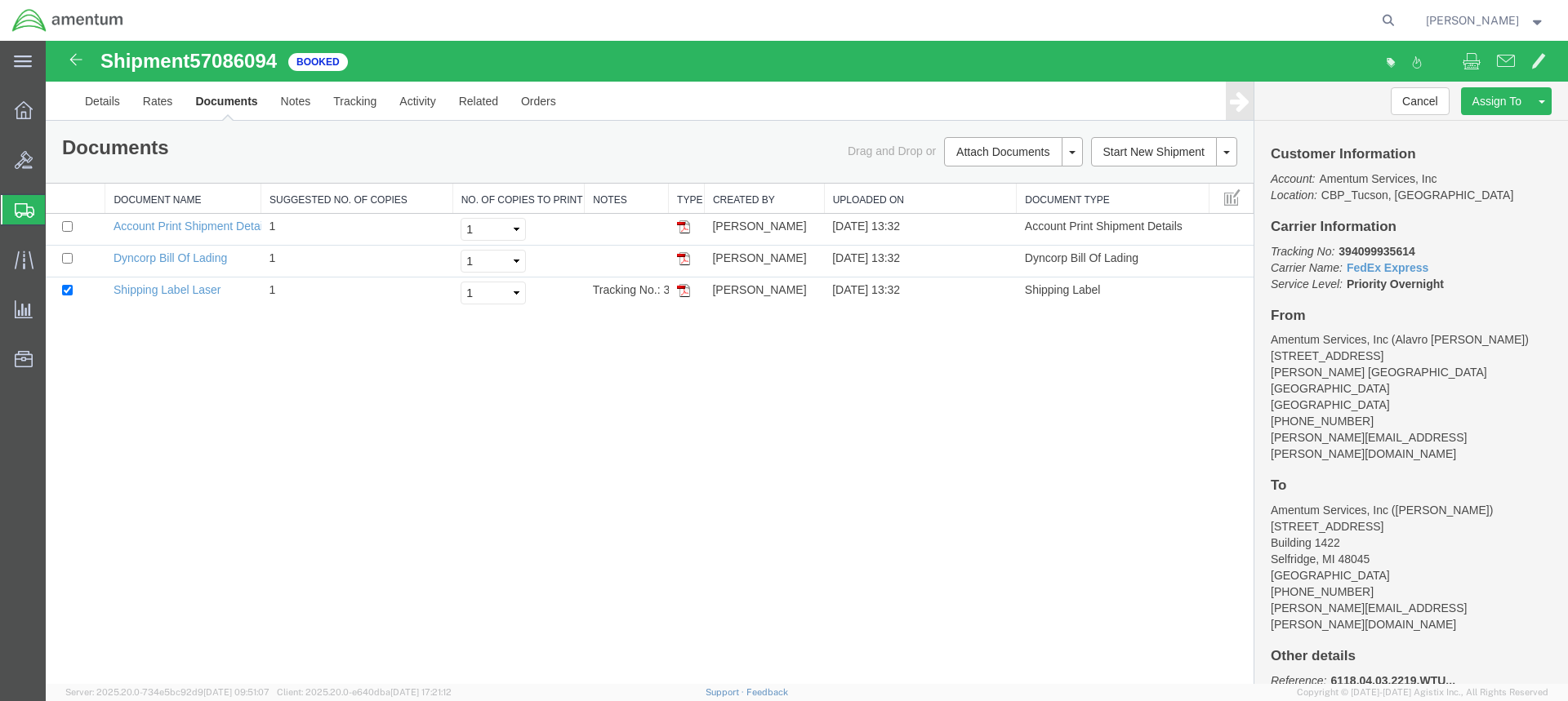
click at [683, 290] on img at bounding box center [683, 290] width 13 height 13
